Goal: Use online tool/utility: Use online tool/utility

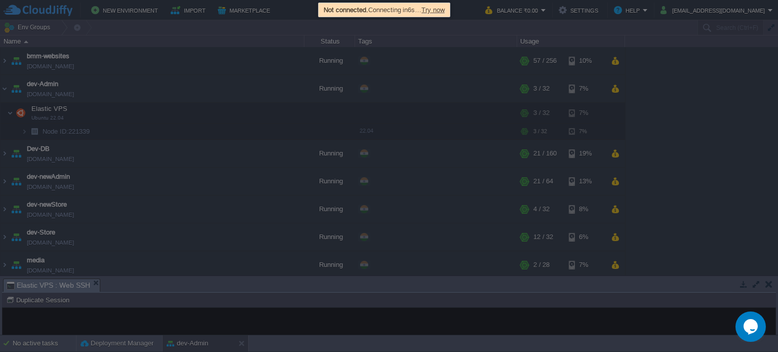
scroll to position [326, 0]
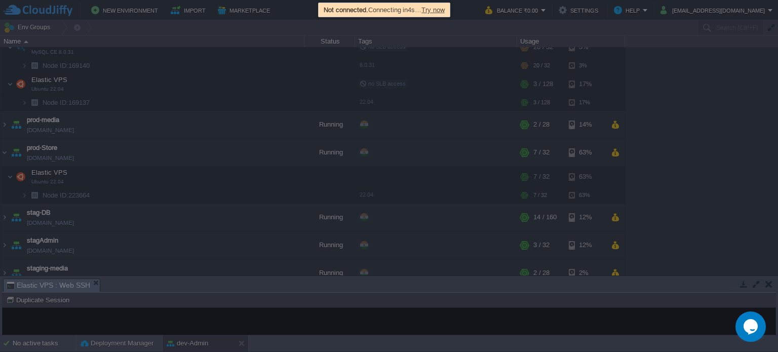
click at [442, 12] on span "Try now" at bounding box center [432, 10] width 23 height 8
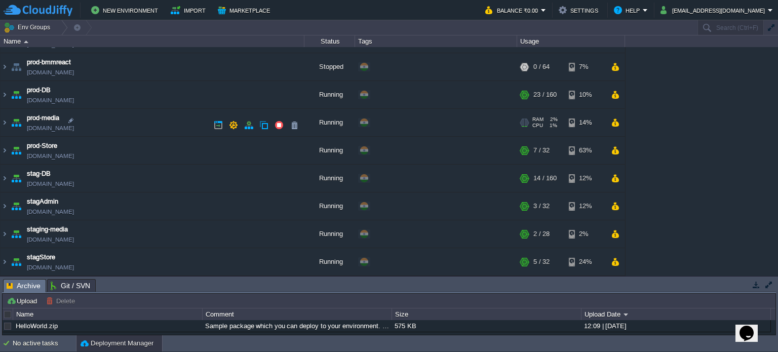
scroll to position [164, 0]
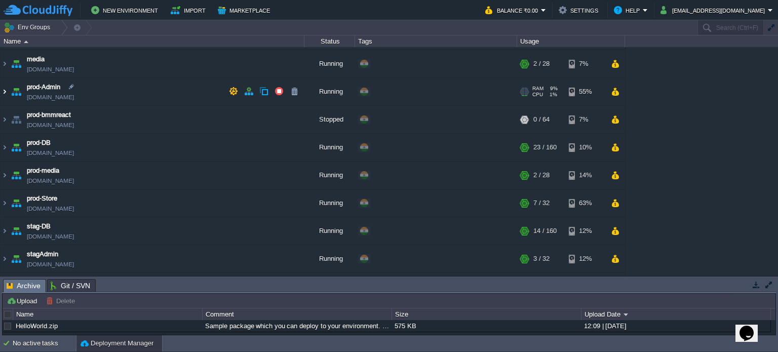
drag, startPoint x: 2, startPoint y: 89, endPoint x: 8, endPoint y: 97, distance: 10.4
click at [2, 89] on img at bounding box center [5, 91] width 8 height 27
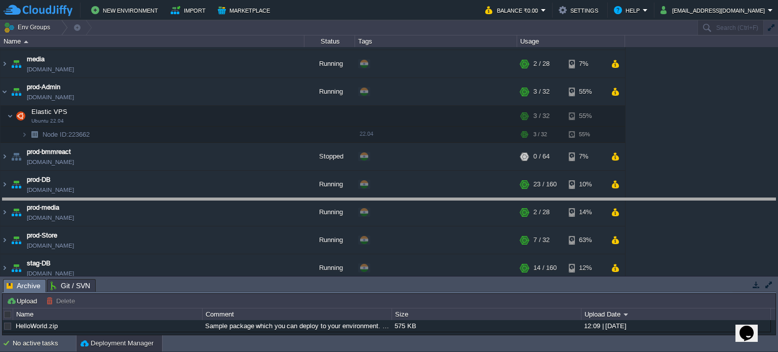
drag, startPoint x: 488, startPoint y: 289, endPoint x: 469, endPoint y: 207, distance: 84.1
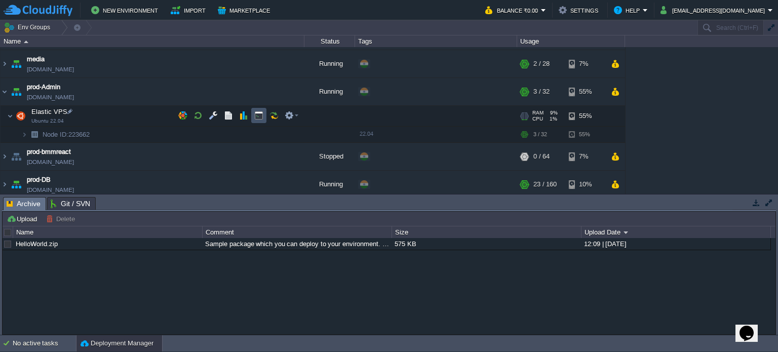
click at [257, 117] on button "button" at bounding box center [258, 115] width 9 height 9
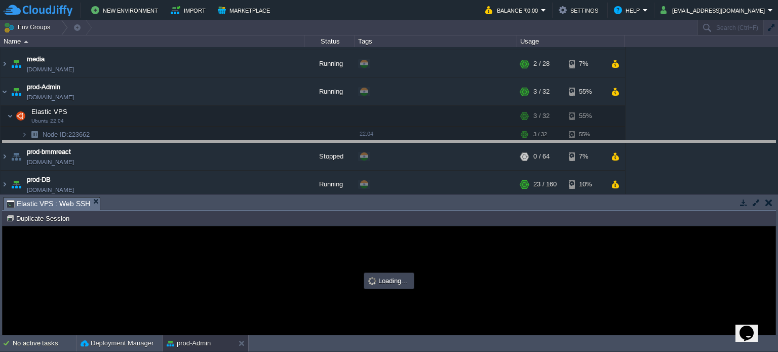
drag, startPoint x: 352, startPoint y: 202, endPoint x: 362, endPoint y: 149, distance: 53.5
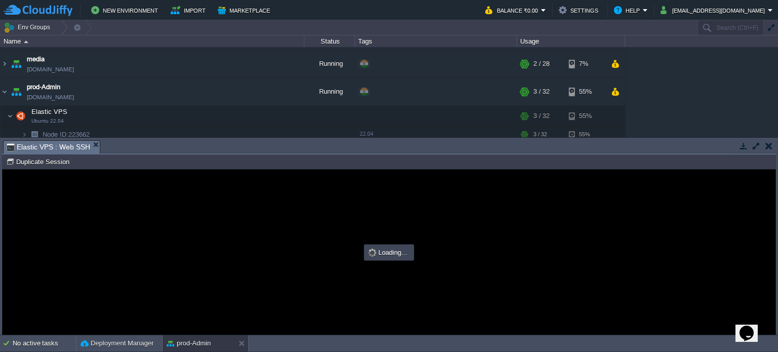
scroll to position [0, 0]
type input "#000000"
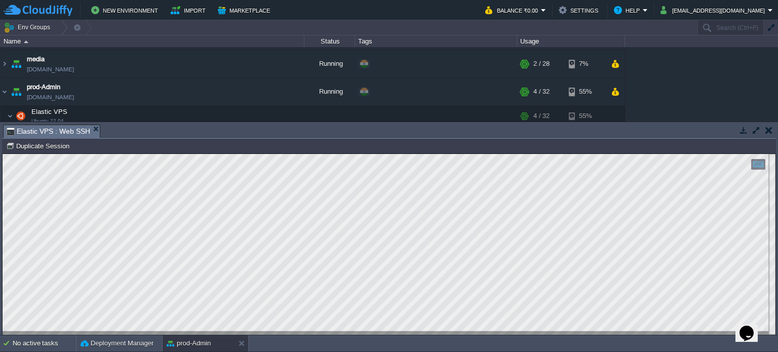
click at [770, 130] on button "button" at bounding box center [768, 130] width 7 height 9
